Goal: Task Accomplishment & Management: Manage account settings

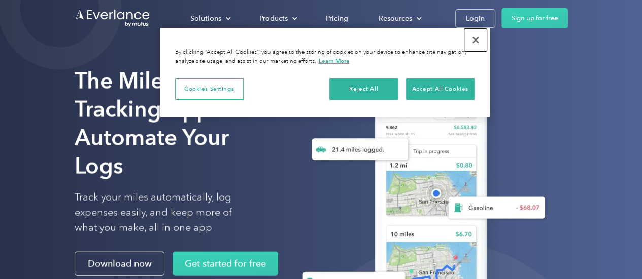
click at [475, 46] on button "Close" at bounding box center [475, 40] width 22 height 22
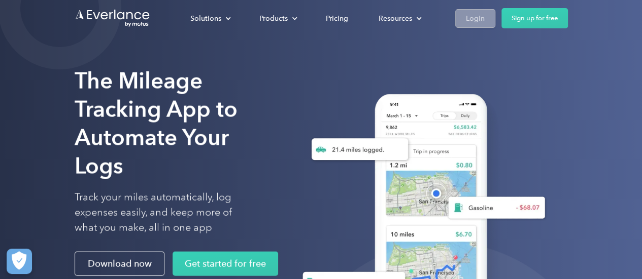
click at [485, 16] on link "Login" at bounding box center [475, 18] width 40 height 19
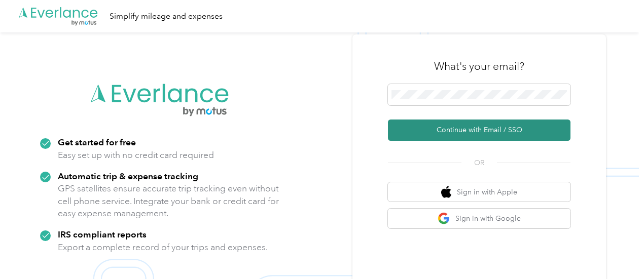
click at [463, 131] on button "Continue with Email / SSO" at bounding box center [479, 130] width 183 height 21
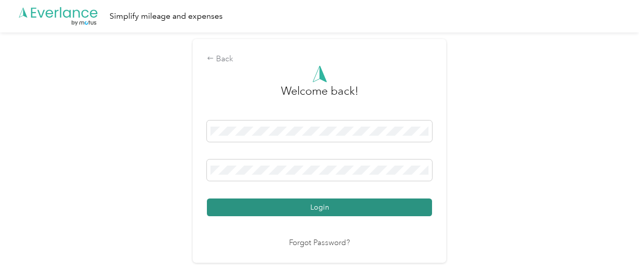
click at [338, 202] on button "Login" at bounding box center [319, 208] width 225 height 18
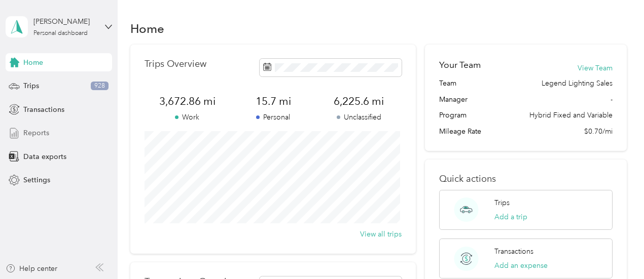
click at [43, 129] on span "Reports" at bounding box center [36, 133] width 26 height 11
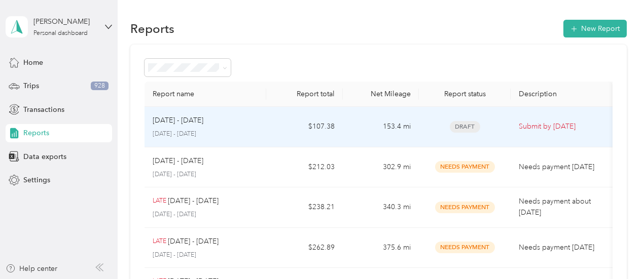
click at [229, 117] on div "Sep 1 - 30, 2025" at bounding box center [206, 120] width 106 height 11
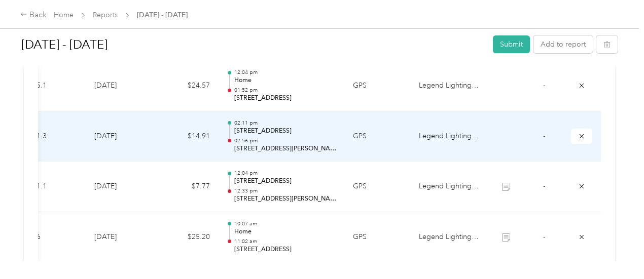
scroll to position [0, 231]
click at [411, 133] on td "Legend Lighting Inc." at bounding box center [449, 137] width 76 height 51
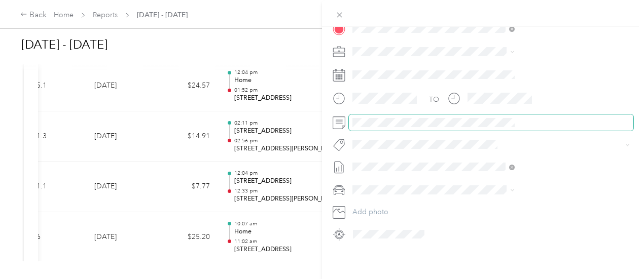
scroll to position [0, 0]
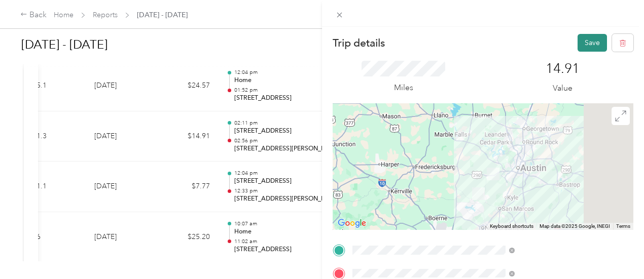
click at [584, 38] on button "Save" at bounding box center [592, 43] width 29 height 18
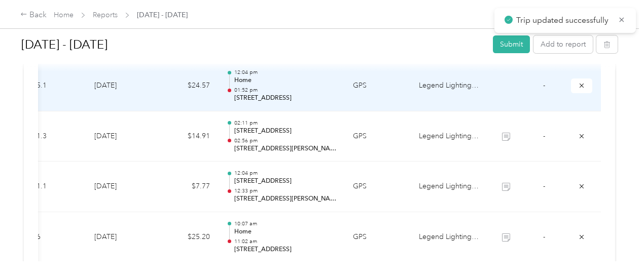
click at [234, 88] on p "01:52 pm" at bounding box center [285, 90] width 102 height 7
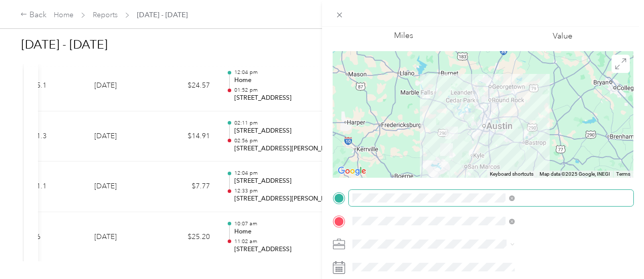
scroll to position [56, 0]
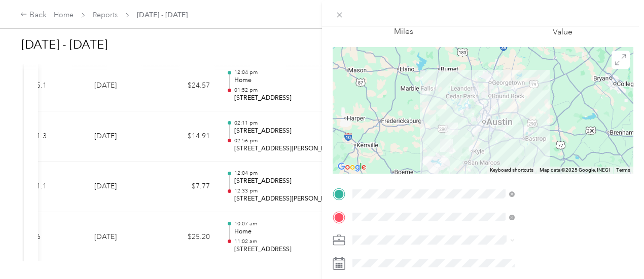
click at [546, 137] on div at bounding box center [483, 110] width 301 height 127
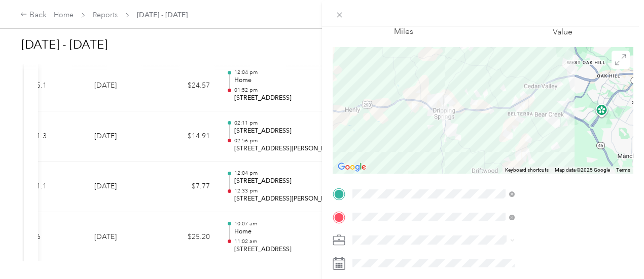
drag, startPoint x: 493, startPoint y: 147, endPoint x: 514, endPoint y: 98, distance: 53.1
click at [514, 98] on div at bounding box center [483, 110] width 301 height 127
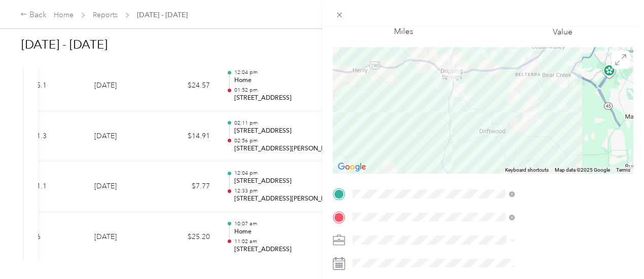
drag, startPoint x: 517, startPoint y: 152, endPoint x: 526, endPoint y: 111, distance: 42.1
click at [526, 111] on div at bounding box center [483, 110] width 301 height 127
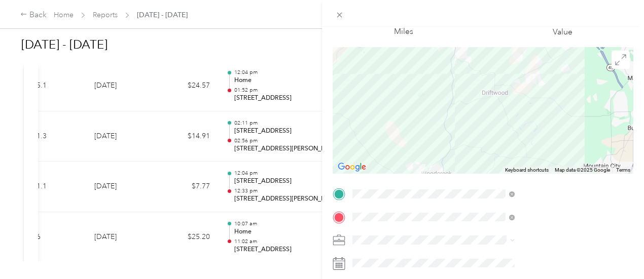
drag, startPoint x: 522, startPoint y: 129, endPoint x: 524, endPoint y: 88, distance: 41.7
click at [524, 88] on div at bounding box center [483, 110] width 301 height 127
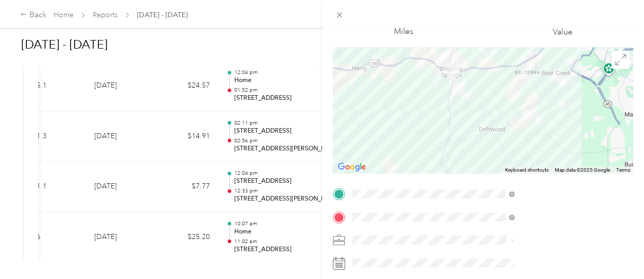
drag, startPoint x: 524, startPoint y: 90, endPoint x: 521, endPoint y: 128, distance: 38.6
click at [521, 128] on div at bounding box center [483, 110] width 301 height 127
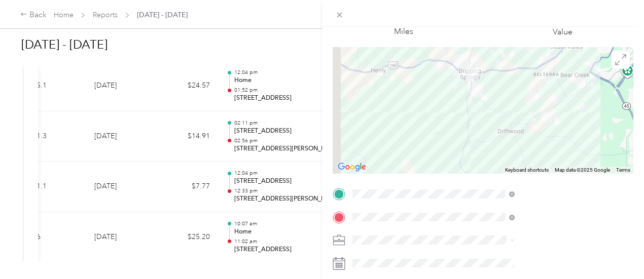
drag, startPoint x: 524, startPoint y: 140, endPoint x: 543, endPoint y: 142, distance: 18.8
click at [543, 142] on div at bounding box center [483, 110] width 301 height 127
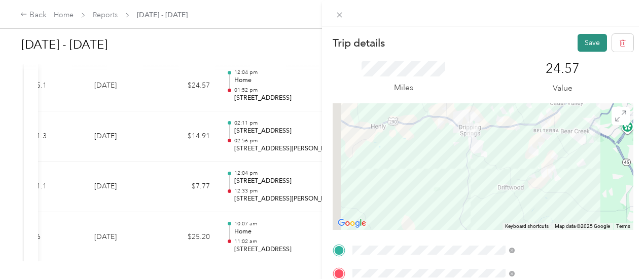
scroll to position [0, 0]
click at [581, 44] on button "Save" at bounding box center [592, 43] width 29 height 18
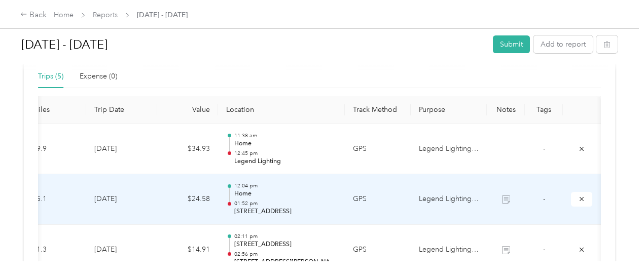
scroll to position [0, 57]
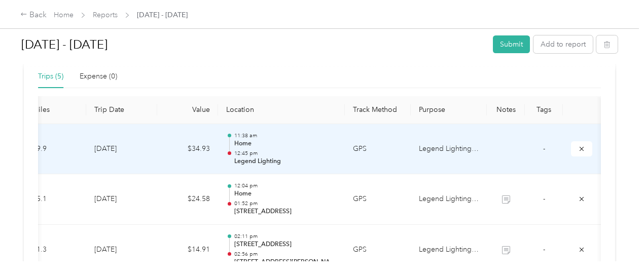
click at [244, 153] on p "12:45 pm" at bounding box center [285, 153] width 102 height 7
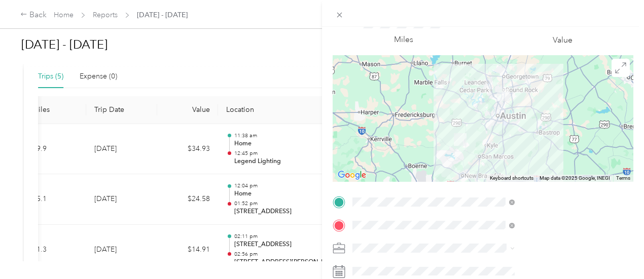
scroll to position [0, 0]
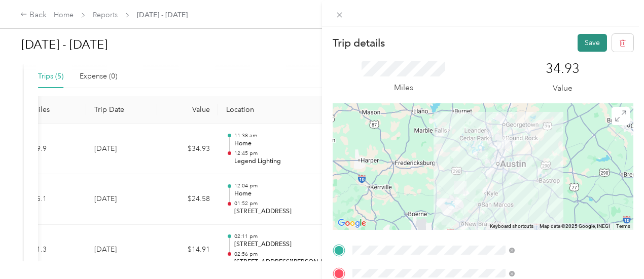
click at [586, 41] on button "Save" at bounding box center [592, 43] width 29 height 18
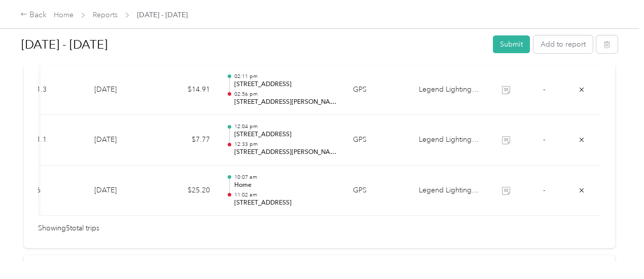
scroll to position [446, 0]
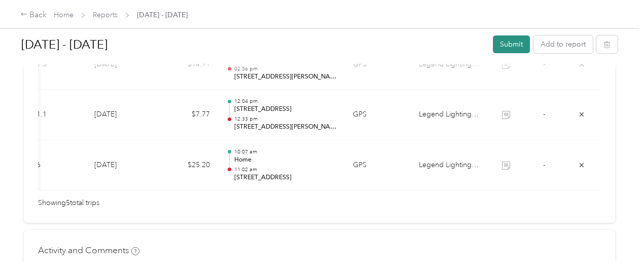
click at [508, 38] on button "Submit" at bounding box center [511, 45] width 37 height 18
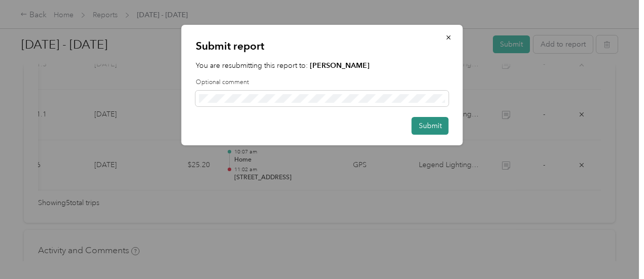
click at [416, 126] on button "Submit" at bounding box center [430, 126] width 37 height 18
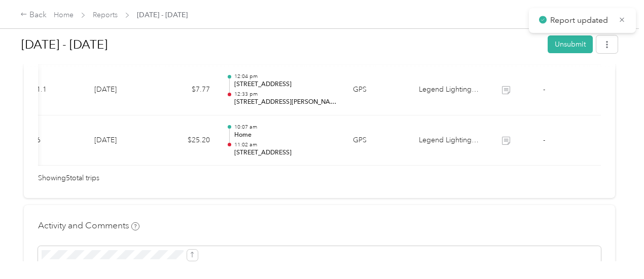
scroll to position [421, 0]
